Goal: Check status

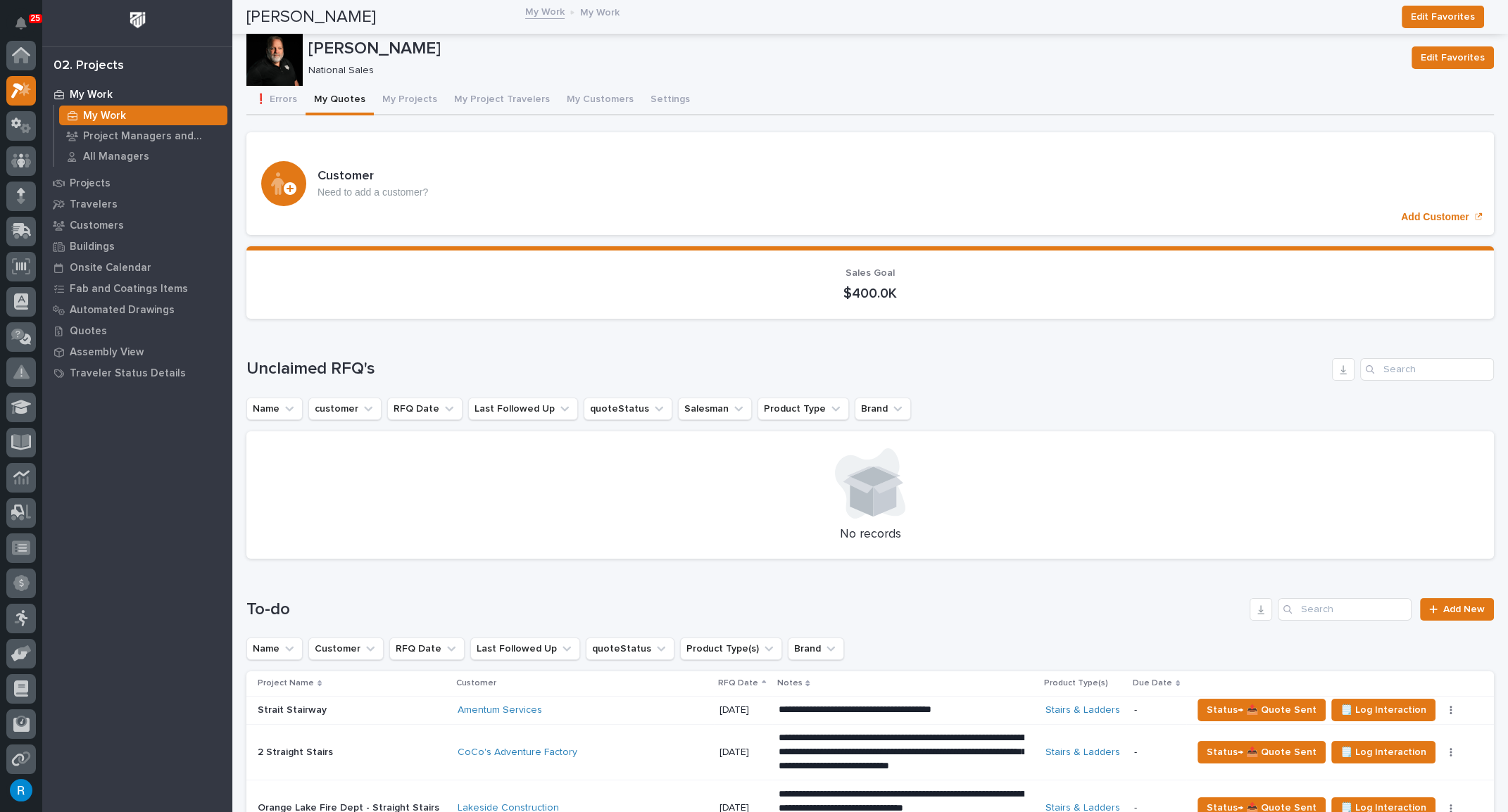
scroll to position [34, 0]
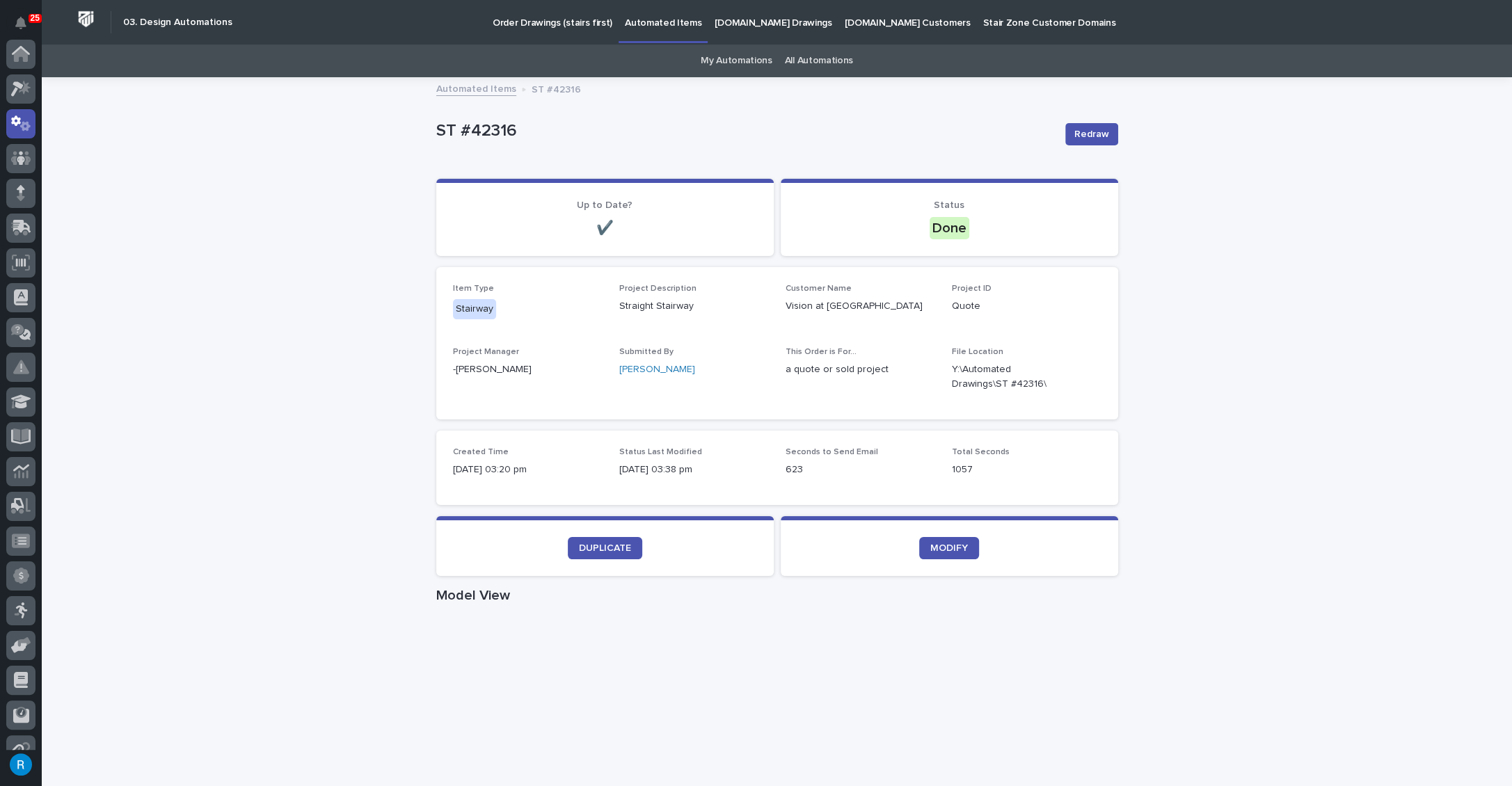
scroll to position [69, 0]
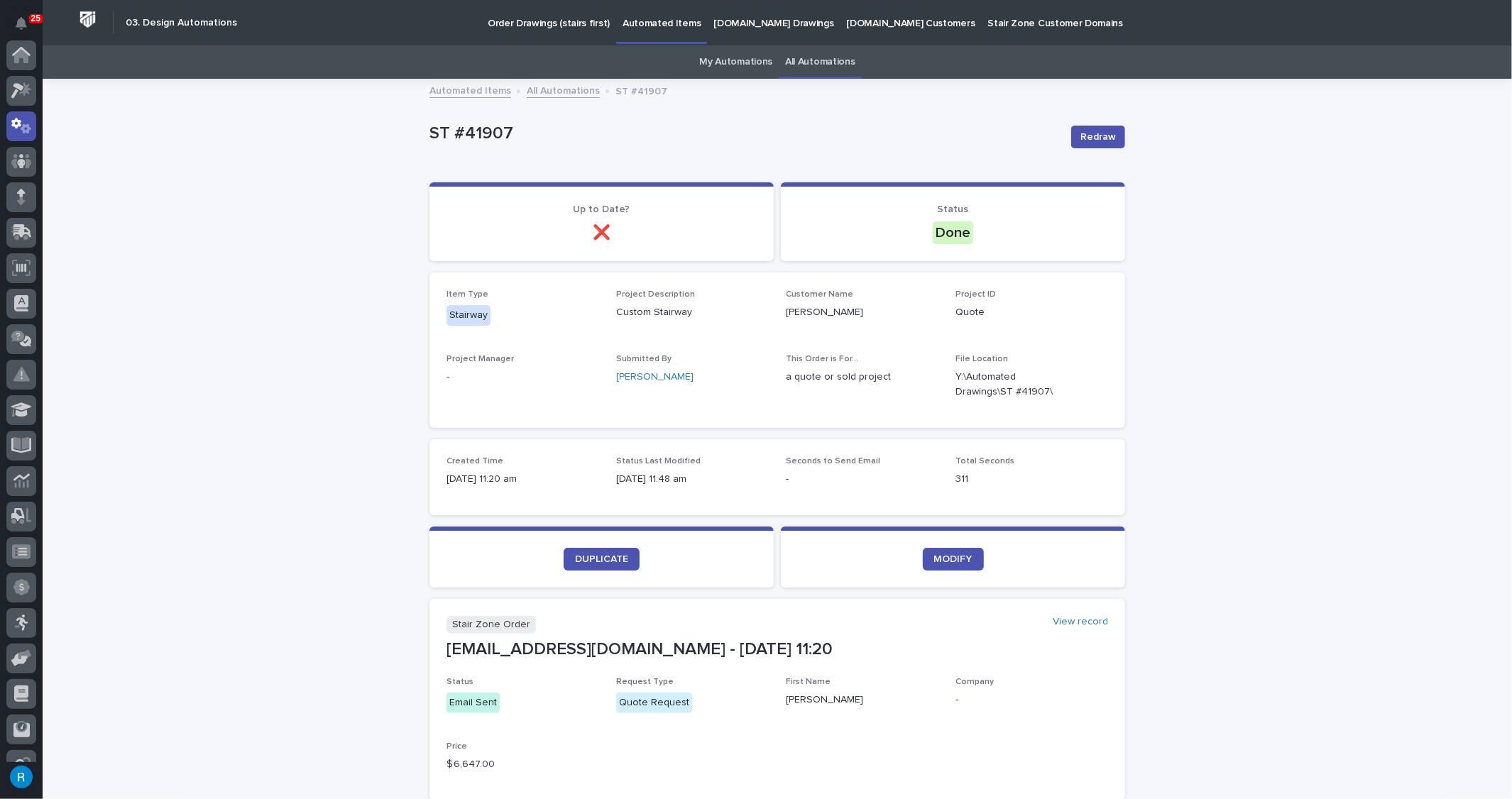
scroll to position [70, 0]
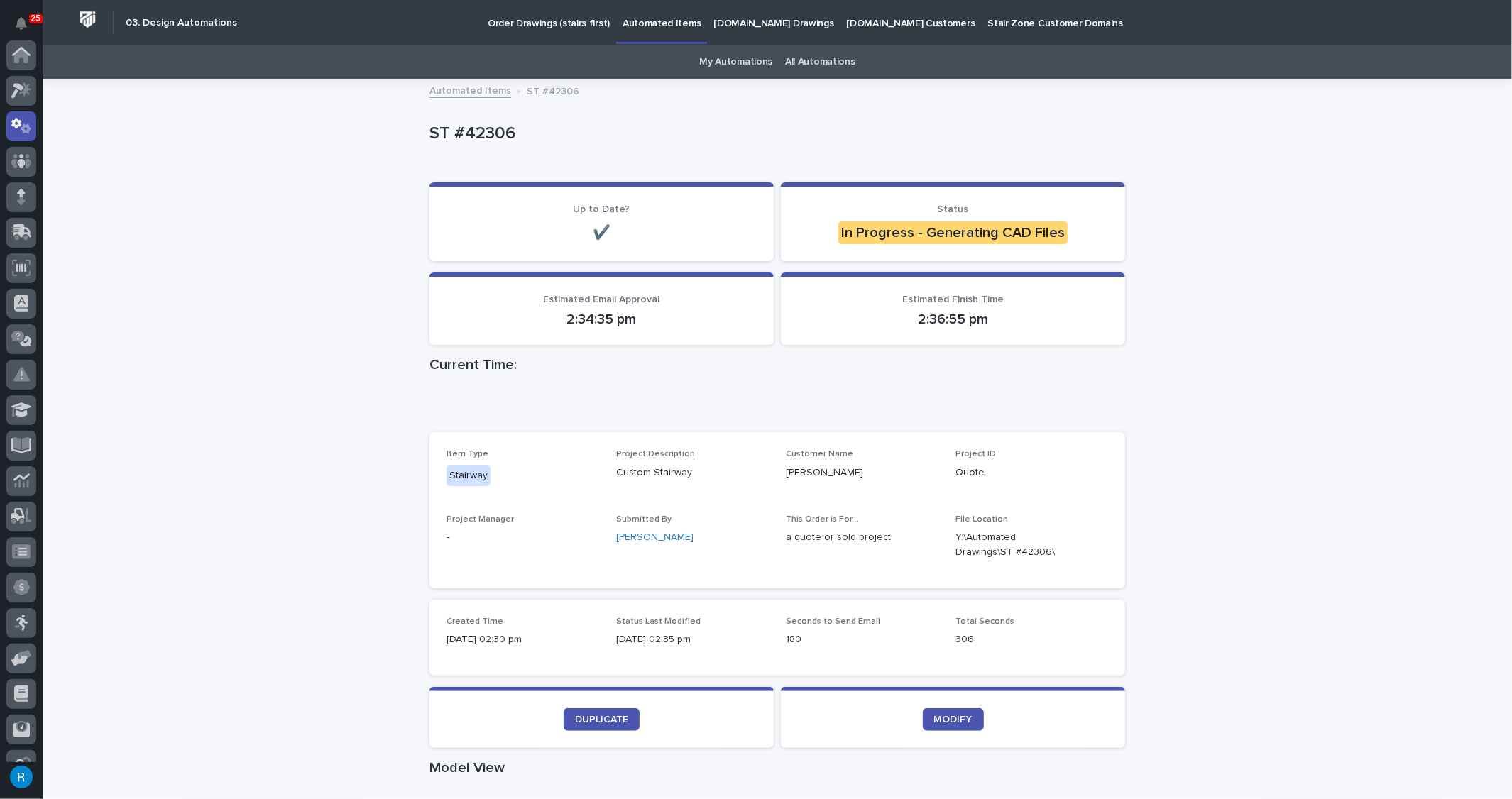
scroll to position [70, 0]
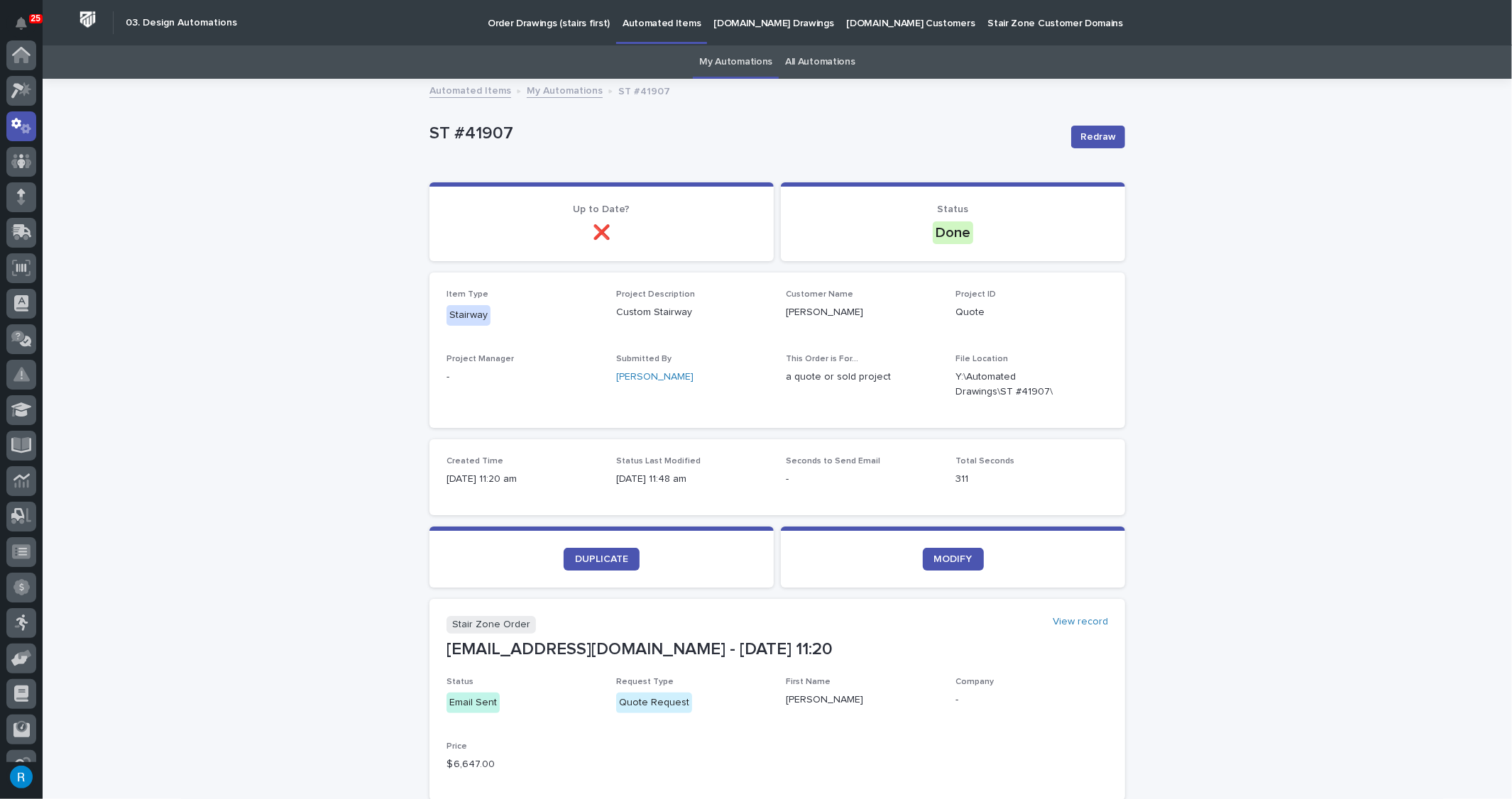
scroll to position [70, 0]
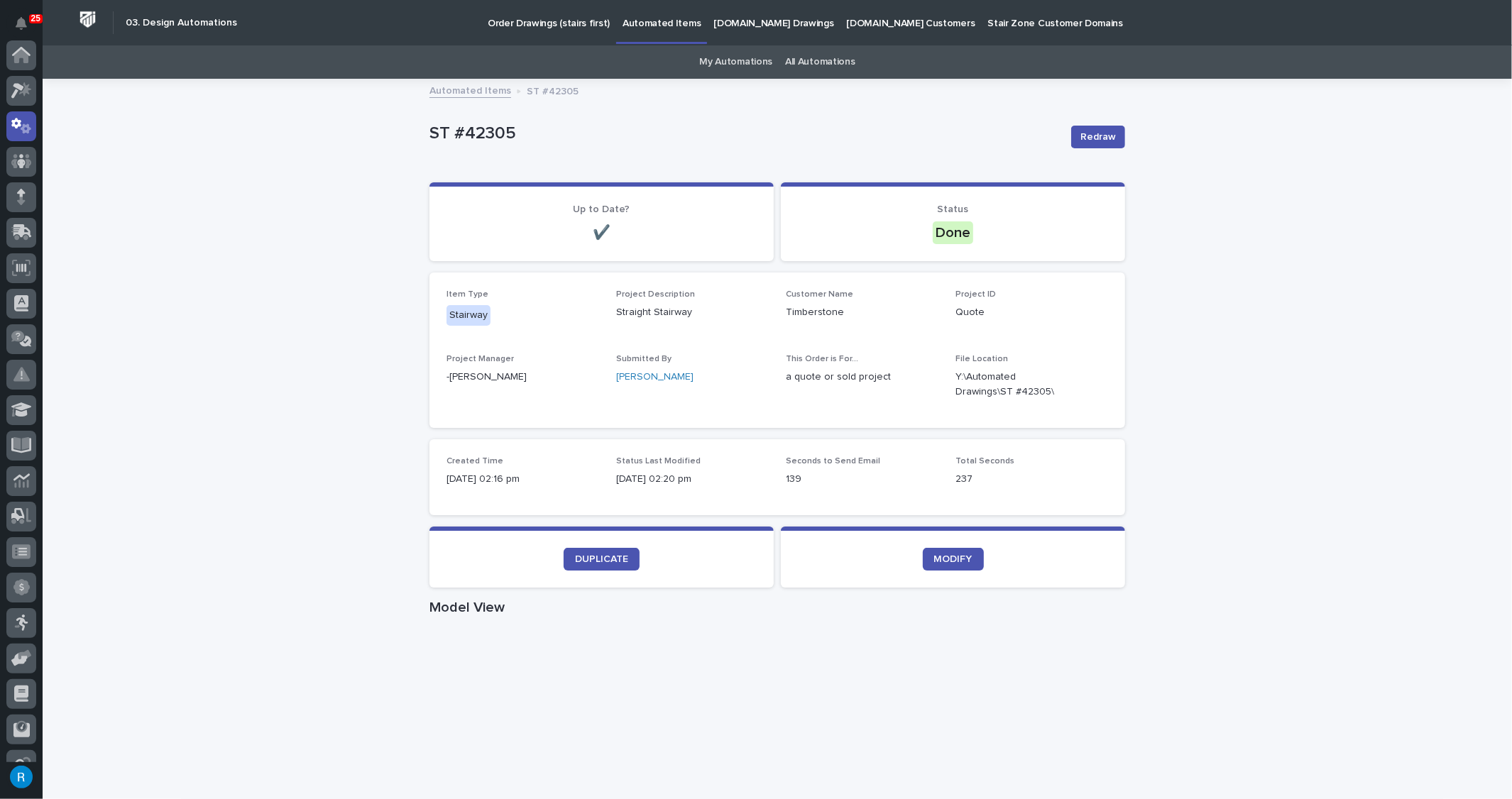
scroll to position [70, 0]
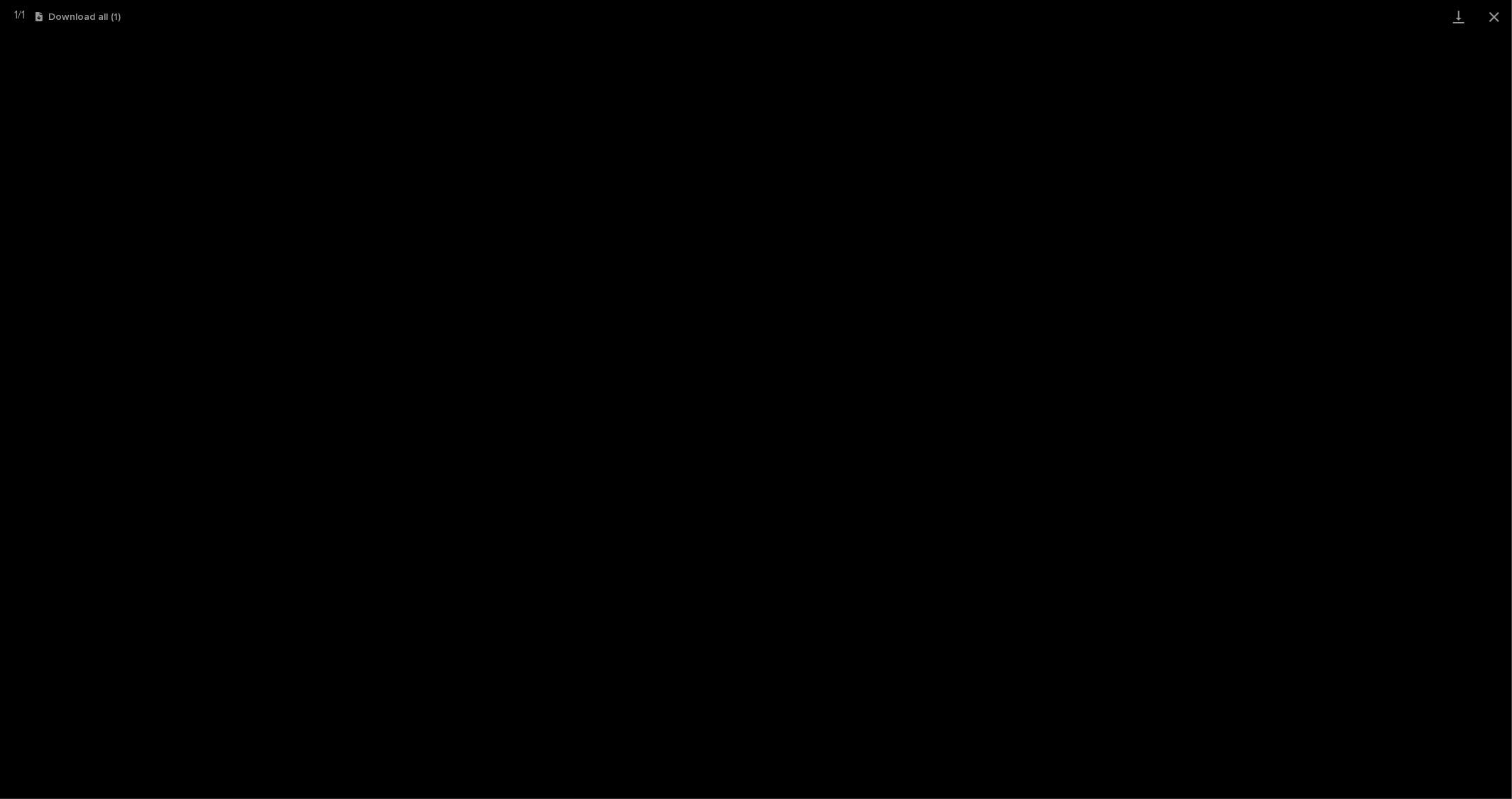
scroll to position [35, 0]
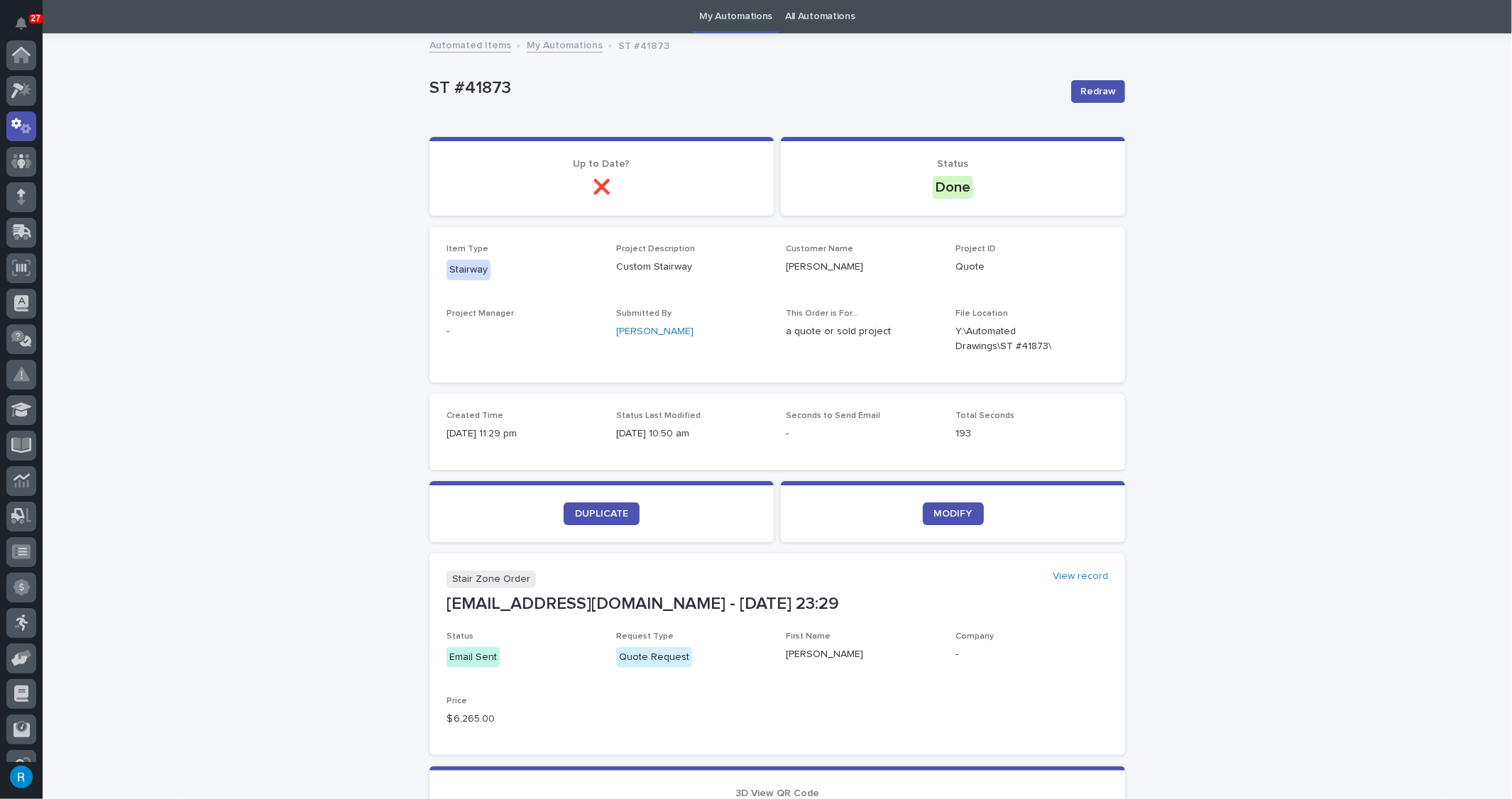
scroll to position [70, 0]
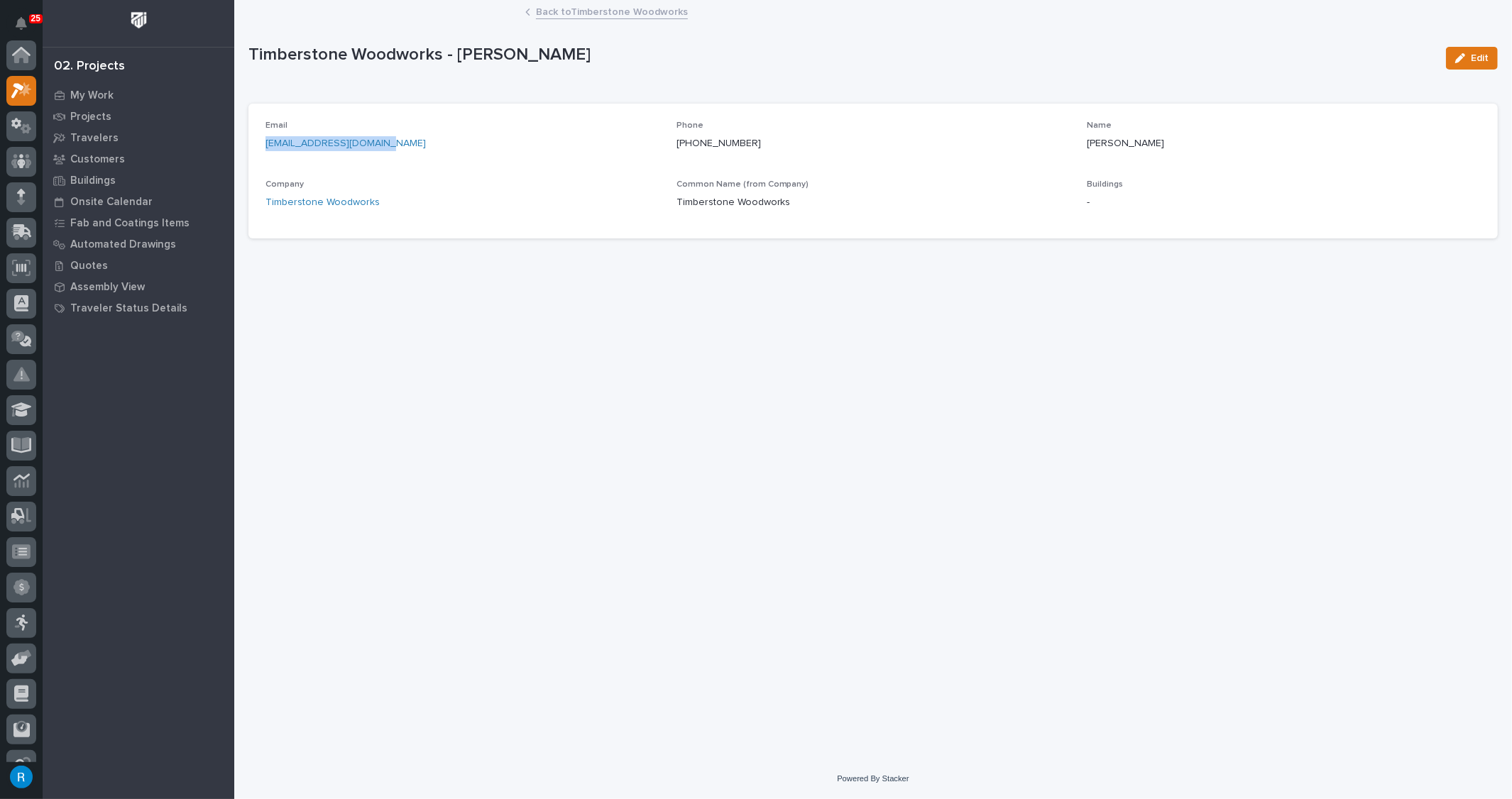
scroll to position [35, 0]
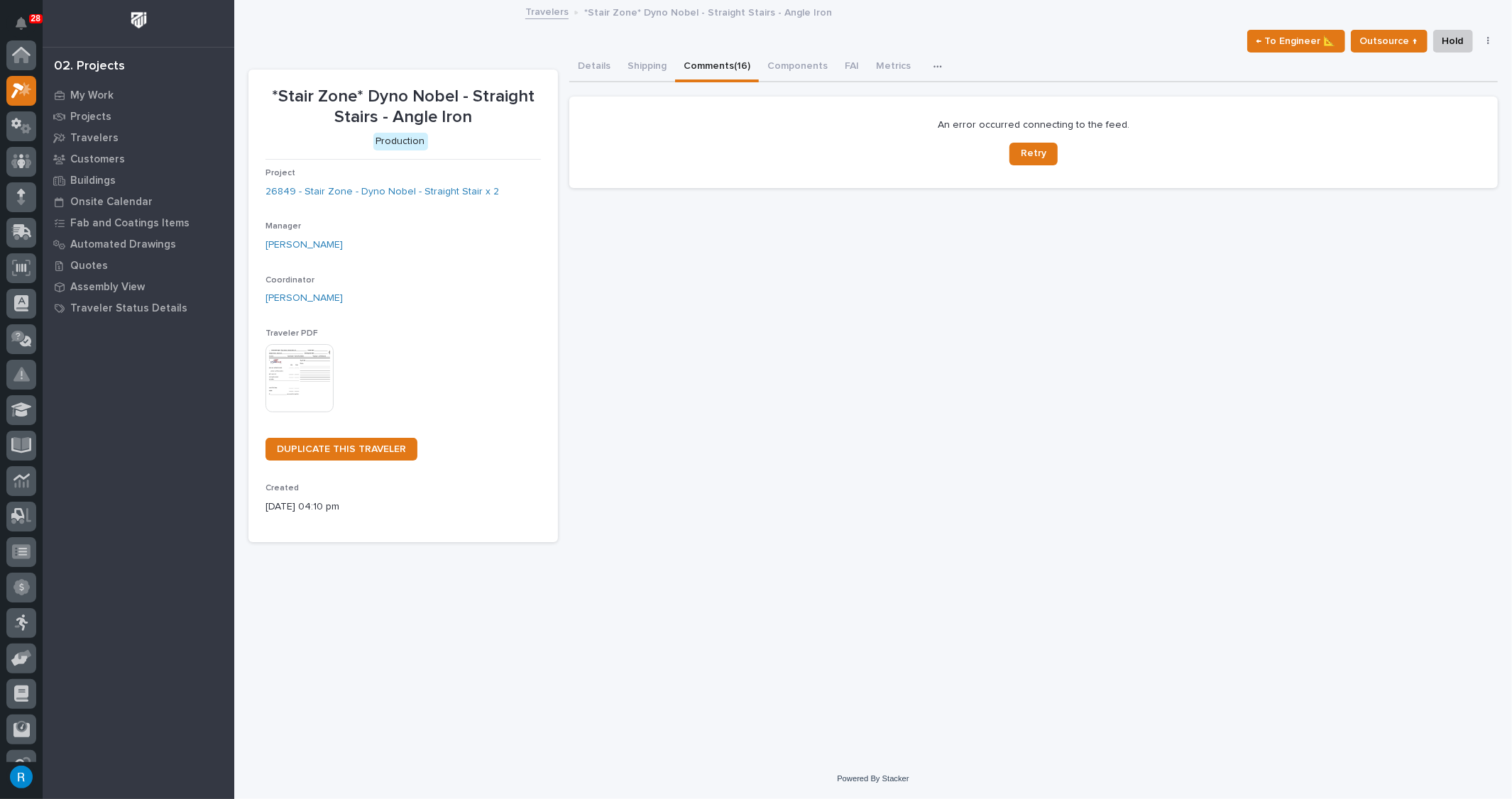
scroll to position [35, 0]
